Goal: Task Accomplishment & Management: Use online tool/utility

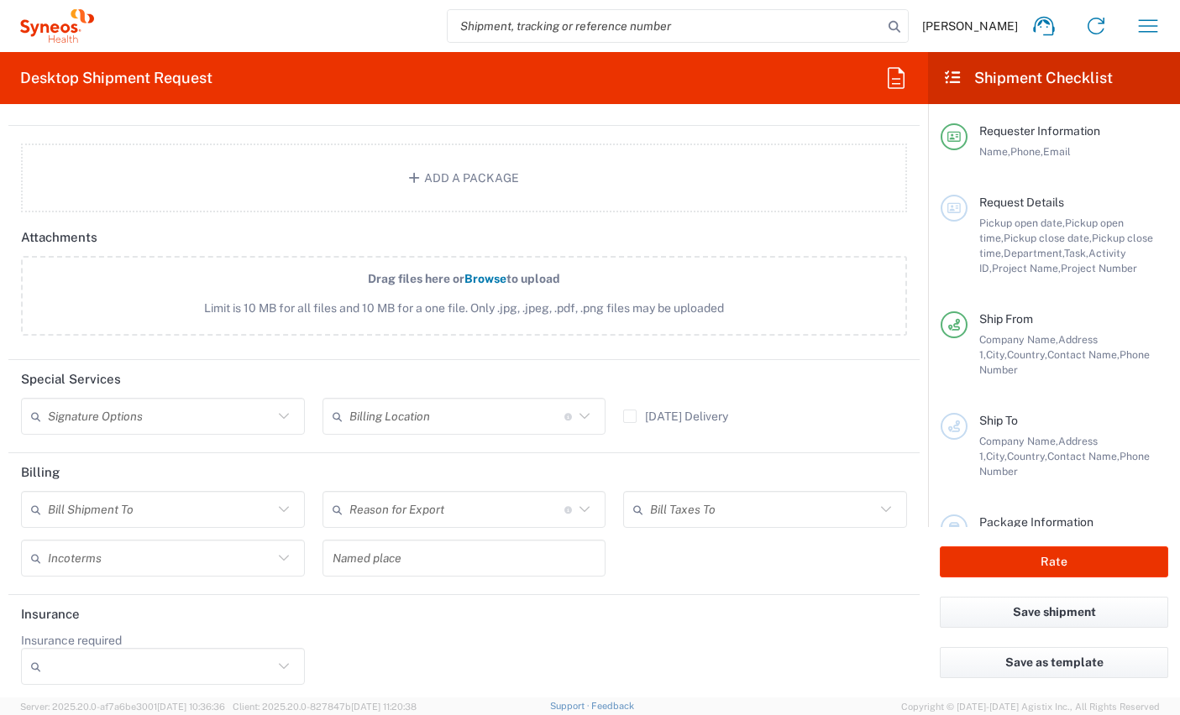
scroll to position [1912, 0]
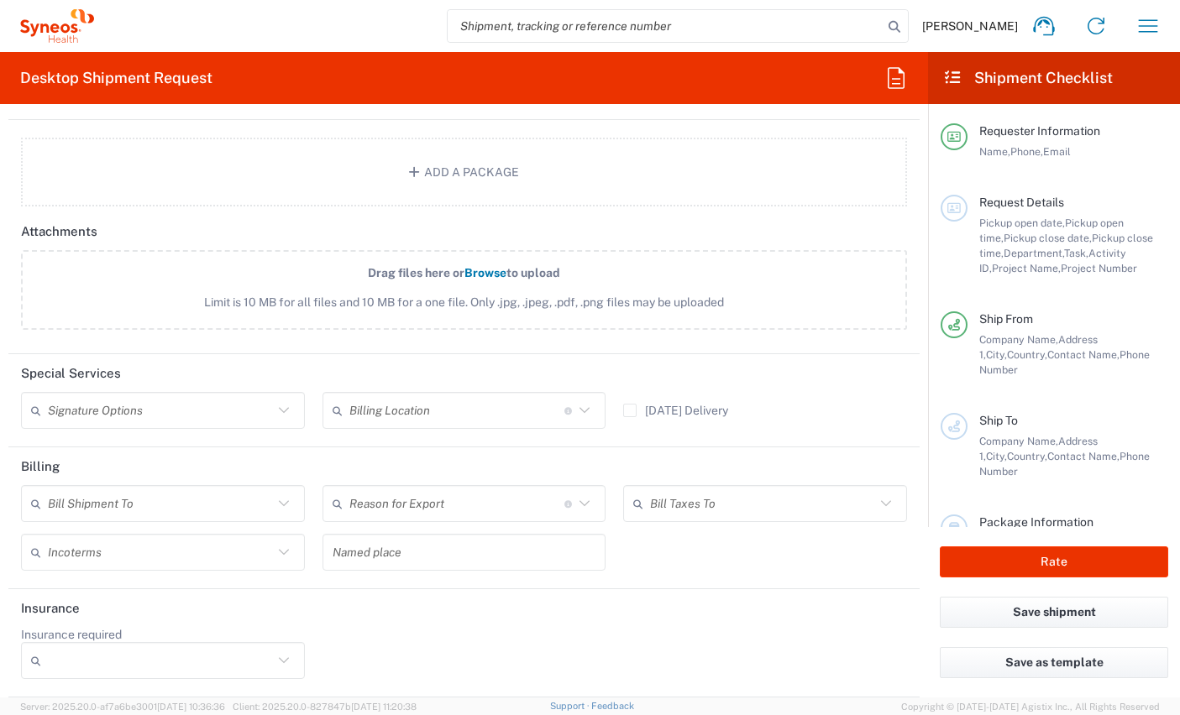
click at [573, 502] on icon at bounding box center [584, 504] width 22 height 22
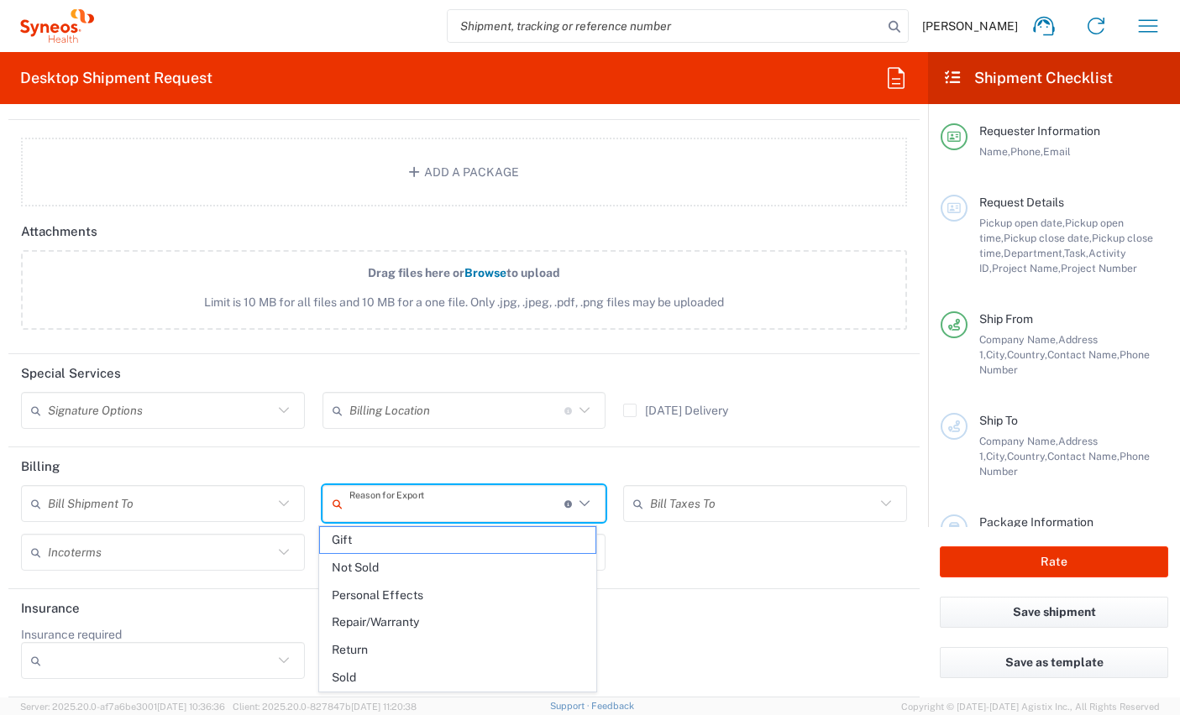
drag, startPoint x: 677, startPoint y: 631, endPoint x: 68, endPoint y: 632, distance: 608.7
click at [676, 631] on div "Insurance required No Yes" at bounding box center [464, 659] width 903 height 64
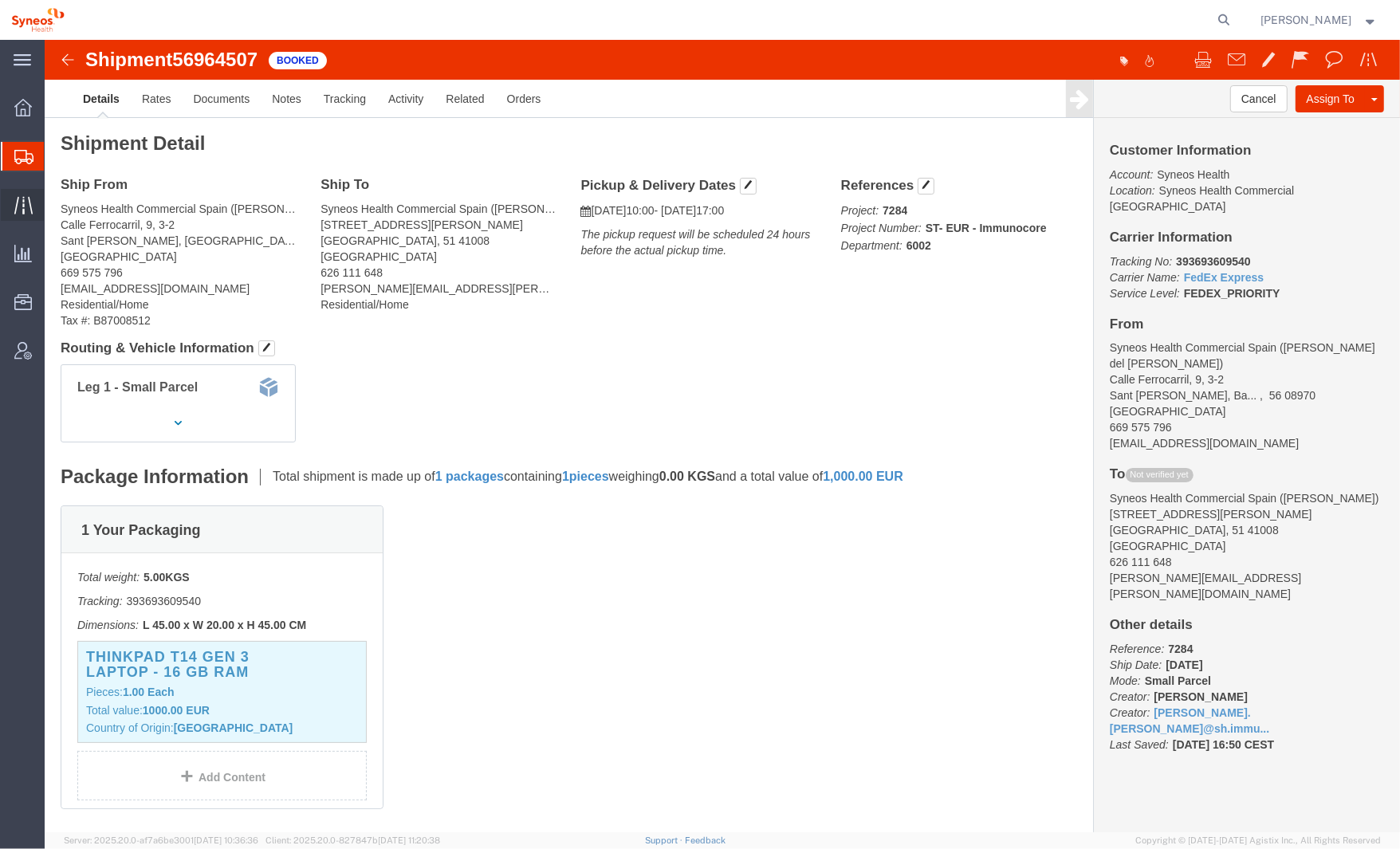
click at [11, 206] on div at bounding box center [23, 205] width 45 height 32
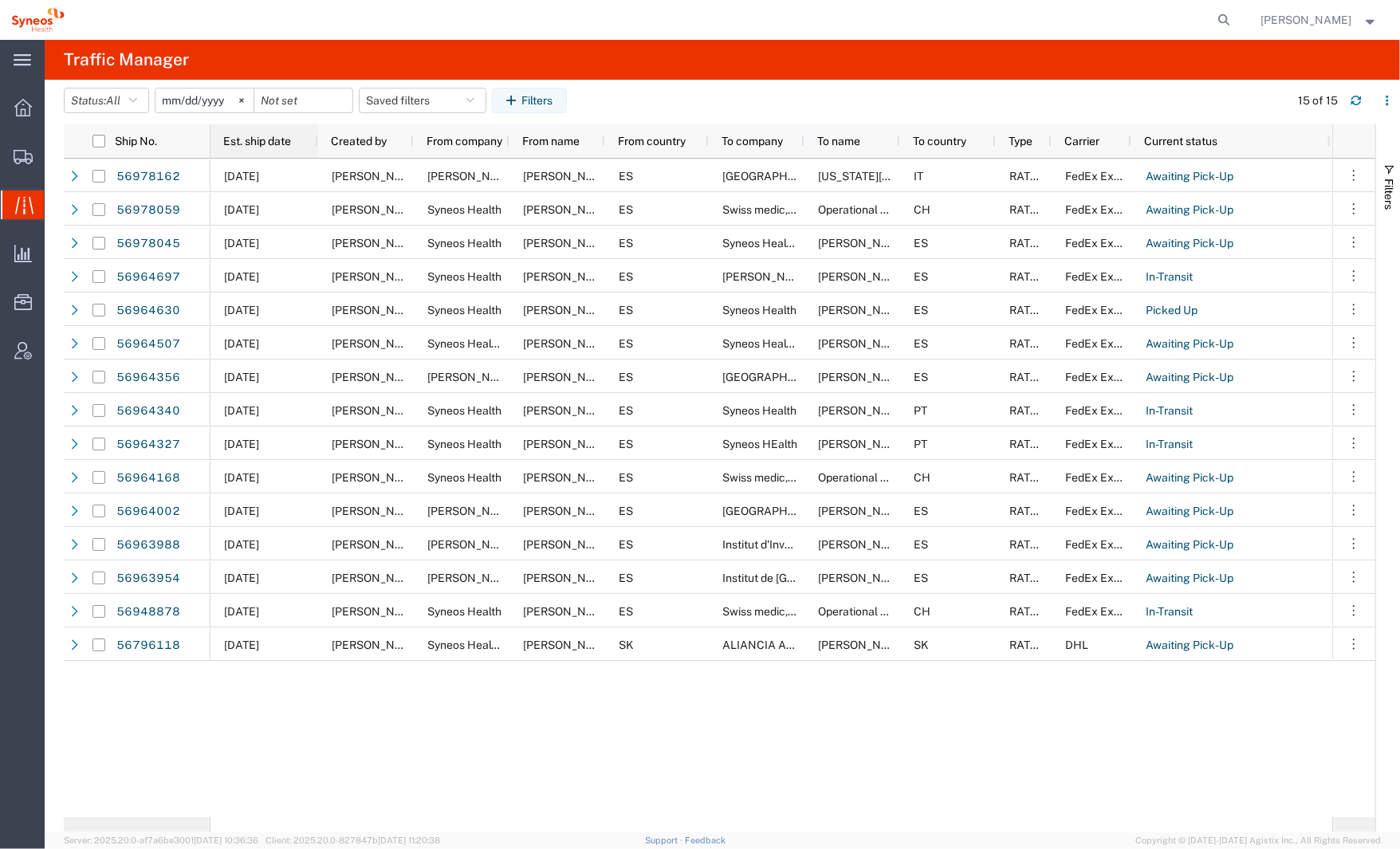
click at [257, 139] on span "Est. ship date" at bounding box center [256, 141] width 67 height 12
